Goal: Transaction & Acquisition: Purchase product/service

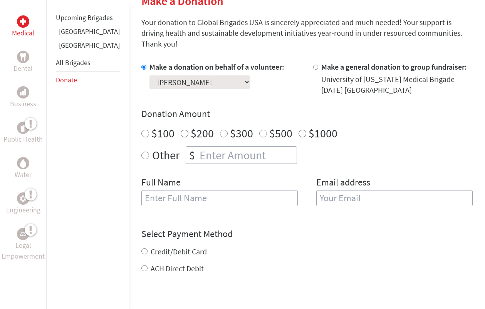
scroll to position [206, 0]
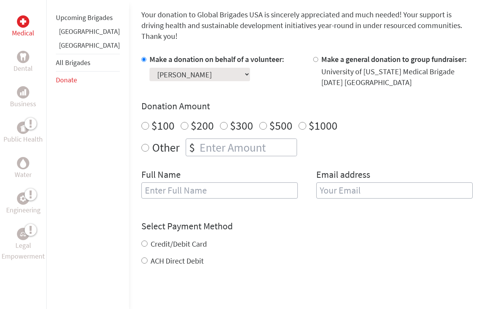
radio input "true"
click at [213, 140] on input "number" at bounding box center [247, 147] width 99 height 17
type input "1620"
click at [318, 119] on div "$100 $200 $300 $500 $1000" at bounding box center [306, 126] width 331 height 14
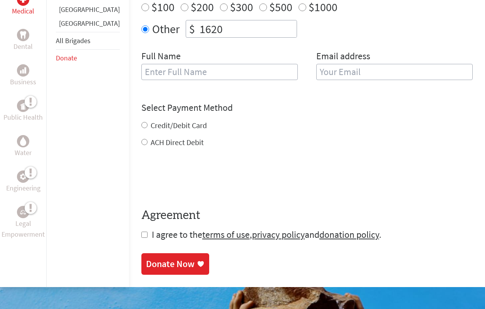
scroll to position [311, 0]
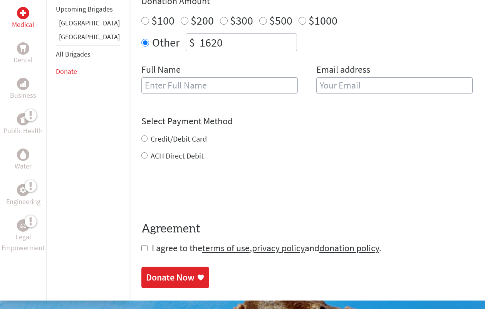
click at [171, 134] on label "Credit/Debit Card" at bounding box center [179, 139] width 56 height 10
click at [147, 136] on input "Credit/Debit Card" at bounding box center [144, 139] width 6 height 6
radio input "true"
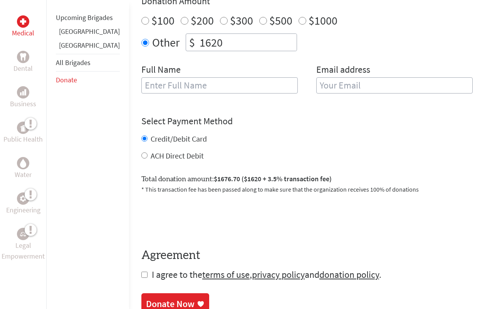
click at [141, 272] on input "checkbox" at bounding box center [144, 275] width 6 height 6
checkbox input "true"
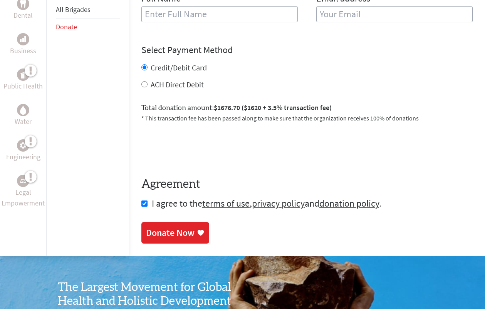
scroll to position [379, 0]
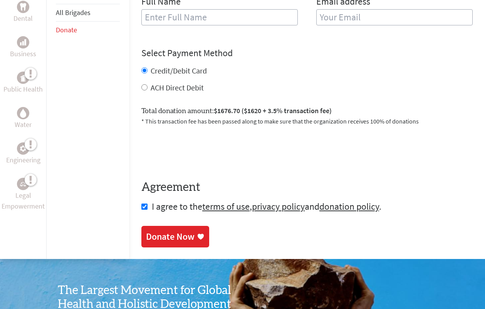
click at [152, 231] on div "Donate Now" at bounding box center [170, 237] width 49 height 12
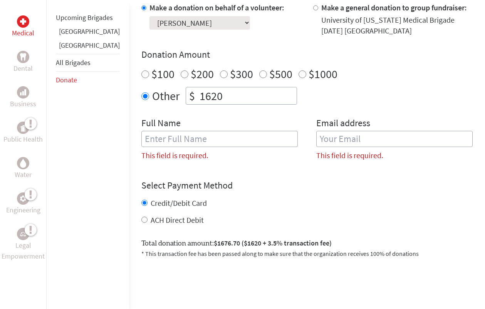
scroll to position [249, 0]
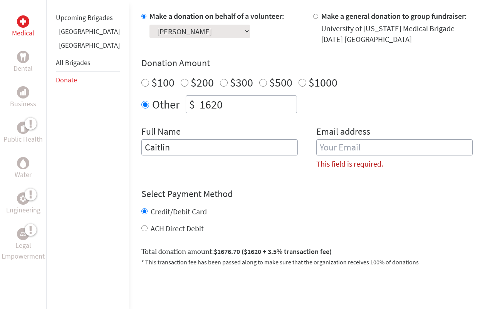
type input "Caitlin"
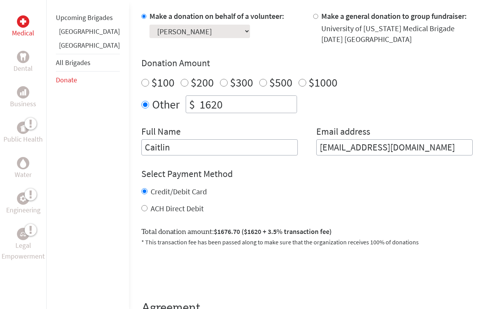
type input "[EMAIL_ADDRESS][DOMAIN_NAME]"
click at [256, 139] on input "Caitlin" at bounding box center [219, 147] width 156 height 16
type input "[PERSON_NAME]"
click at [284, 188] on div "Credit/Debit Card ACH Direct Debit" at bounding box center [306, 200] width 331 height 28
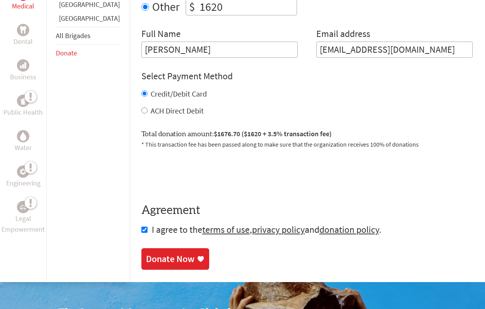
scroll to position [412, 0]
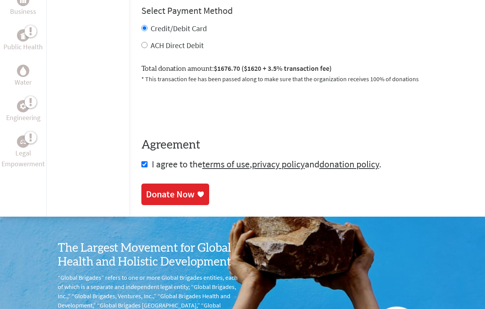
click at [162, 188] on div "Donate Now" at bounding box center [170, 194] width 49 height 12
